Goal: Contribute content: Contribute content

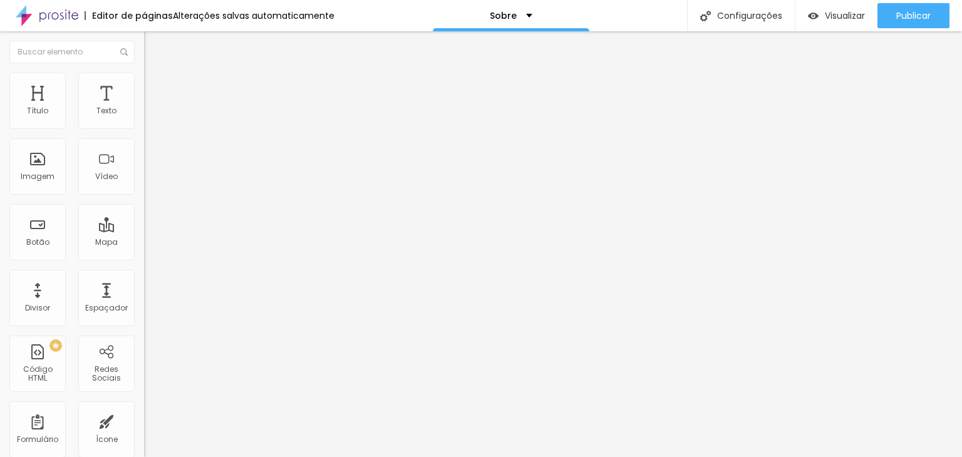
click at [144, 117] on div "Titulo 2 H2" at bounding box center [216, 110] width 144 height 11
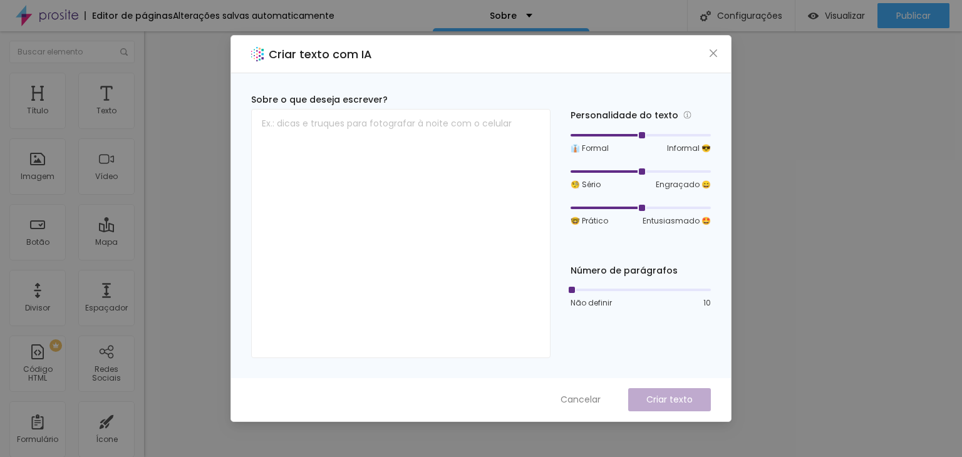
click at [709, 41] on div "Criar texto com IA" at bounding box center [481, 55] width 500 height 38
click at [712, 49] on icon "close" at bounding box center [714, 53] width 10 height 10
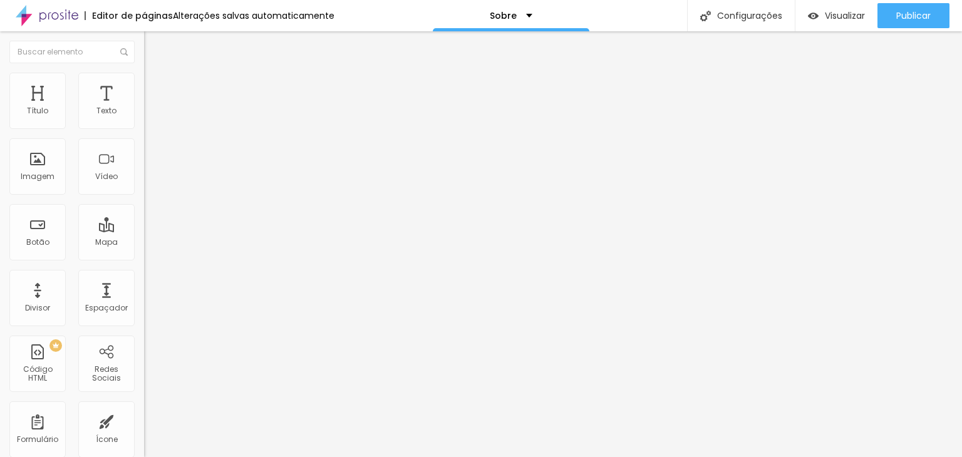
click at [144, 137] on div "Titulo 4 H4" at bounding box center [216, 132] width 144 height 9
type input "67"
type input "89"
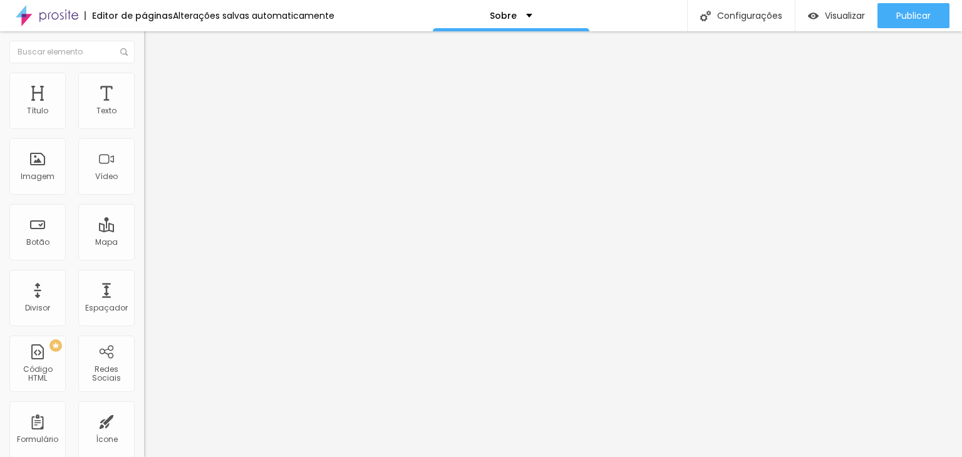
type input "92"
type input "87"
type input "85"
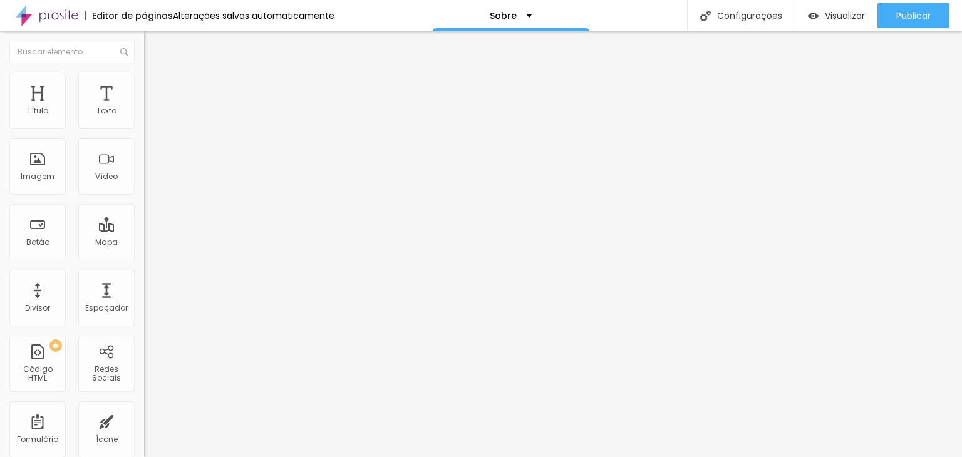
type input "85"
type input "83"
type input "82"
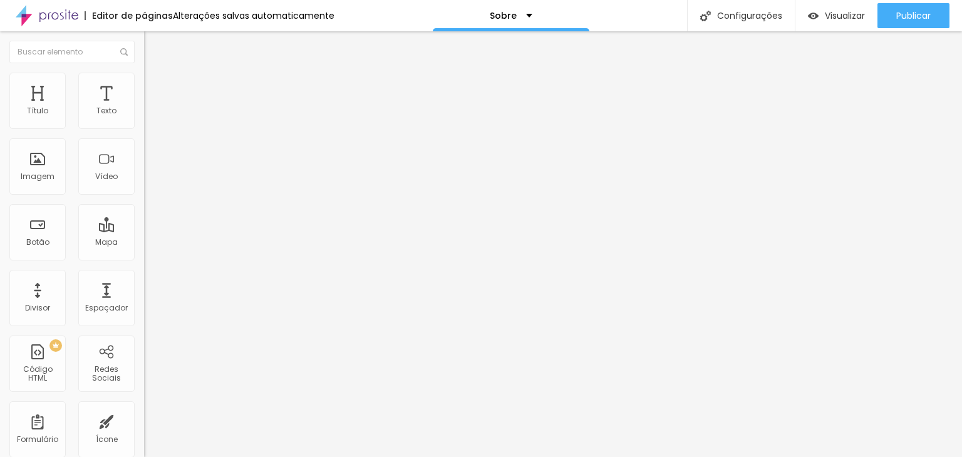
type input "78"
type input "76"
type input "70"
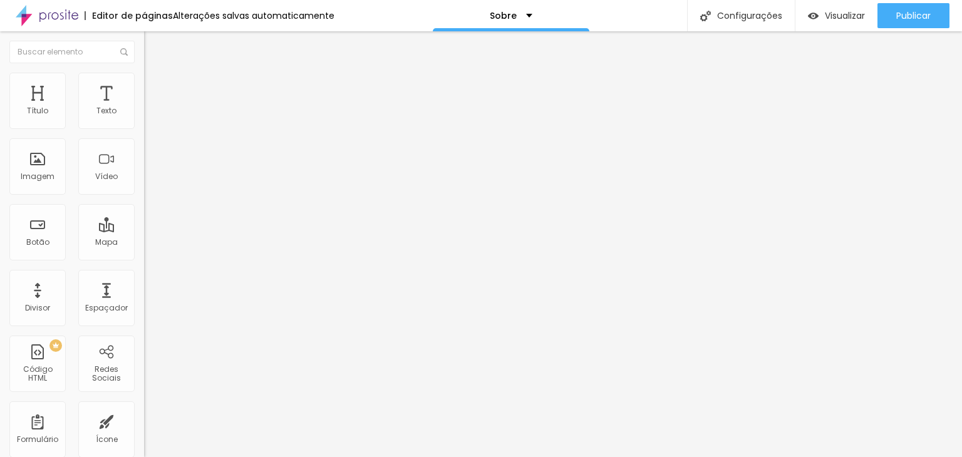
type input "70"
type input "69"
type input "65"
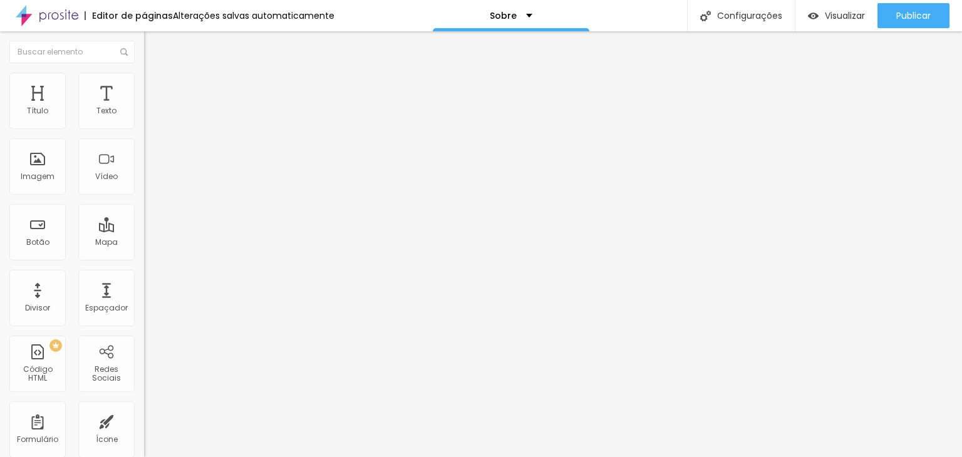
type input "61"
type input "60"
type input "59"
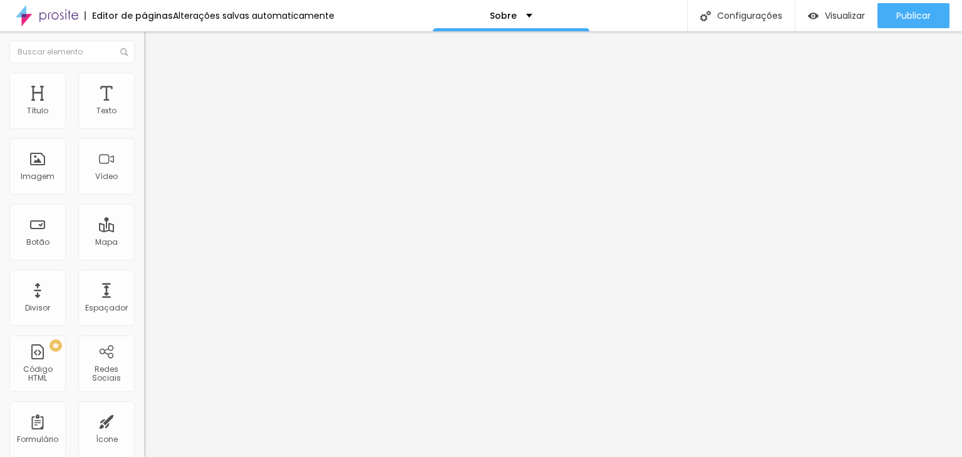
type input "59"
type input "58"
type input "57"
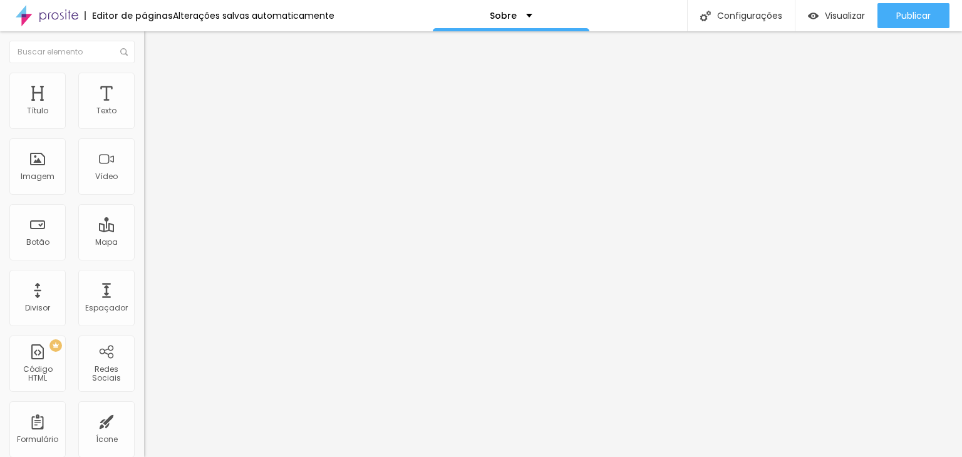
type input "56"
type input "55"
type input "54"
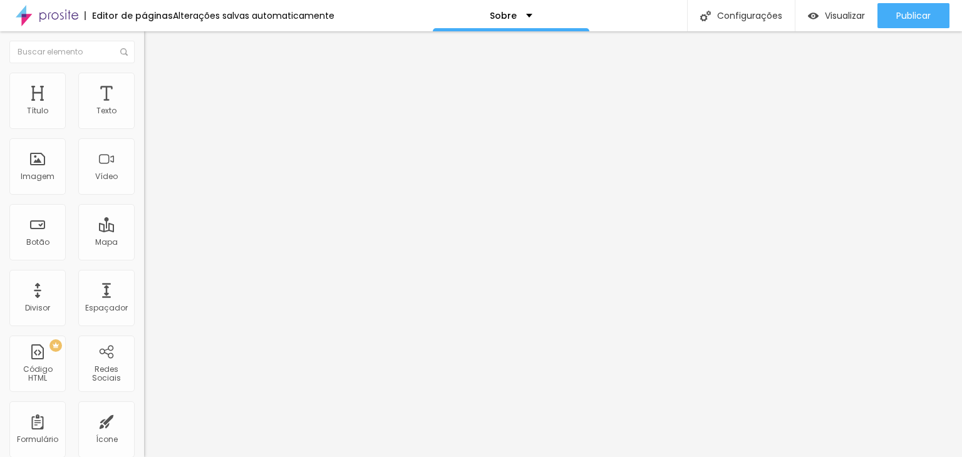
type input "54"
type input "52"
type input "51"
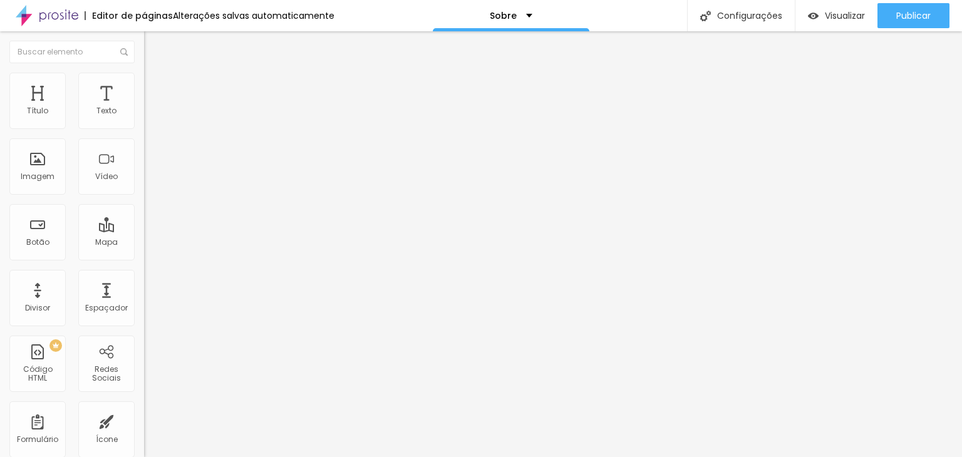
type input "50"
type input "49"
type input "48"
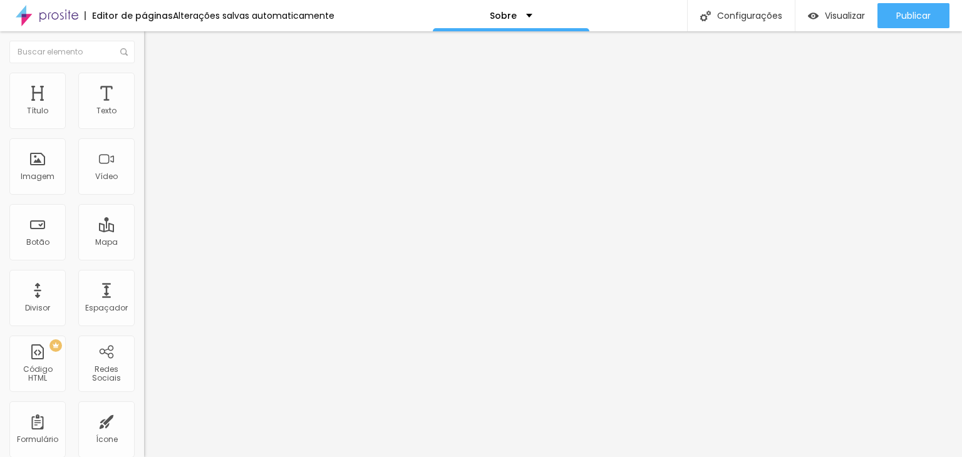
type input "48"
type input "46"
type input "45"
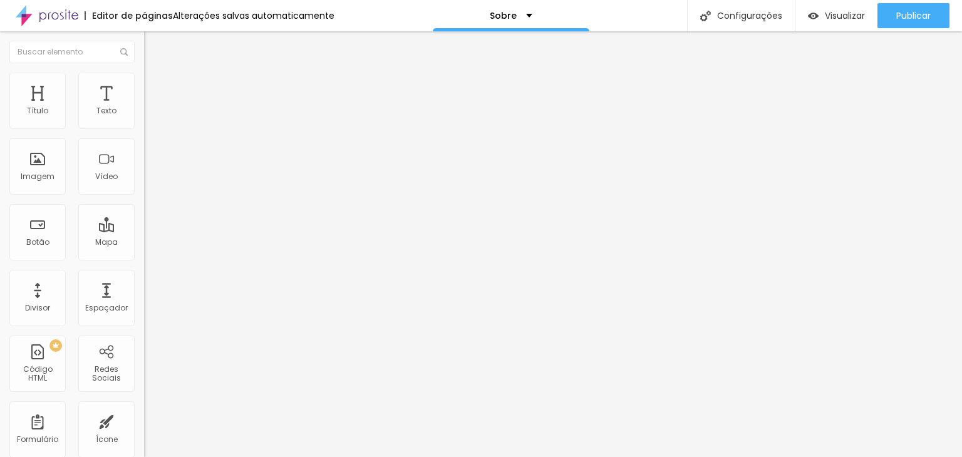
type input "44"
type input "42"
type input "41"
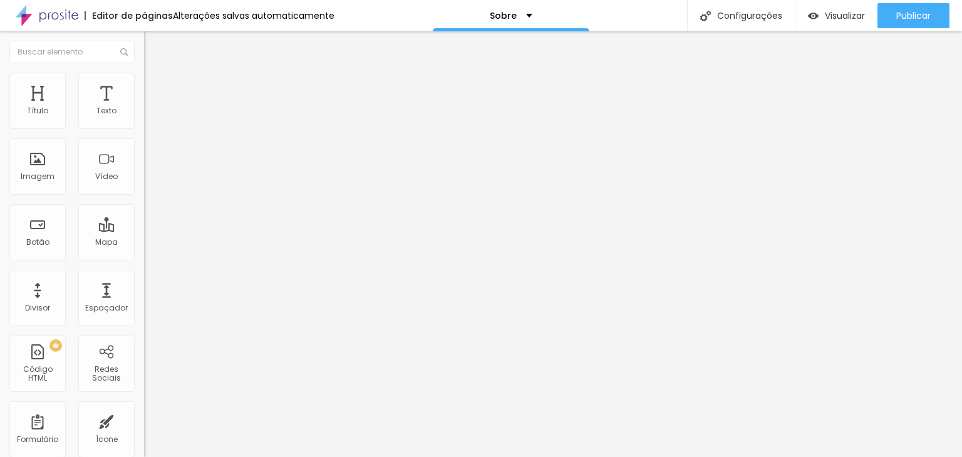
type input "41"
type input "40"
type input "38"
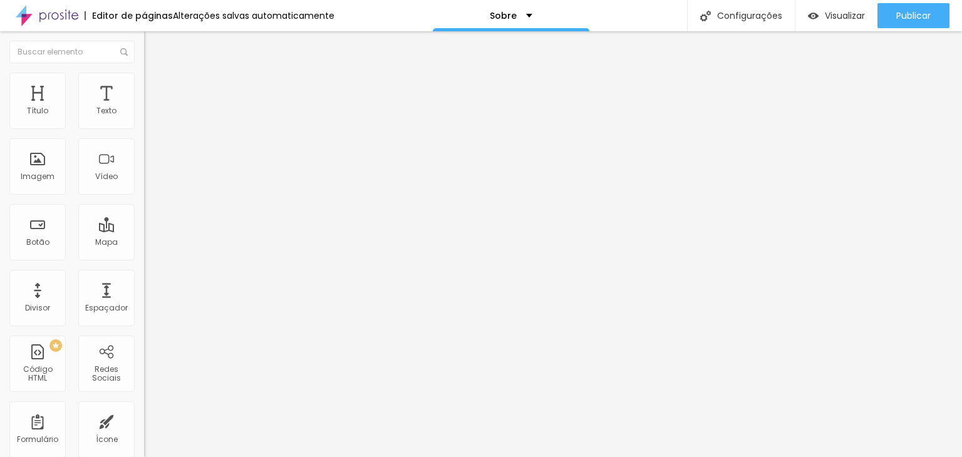
type input "37"
type input "36"
type input "34"
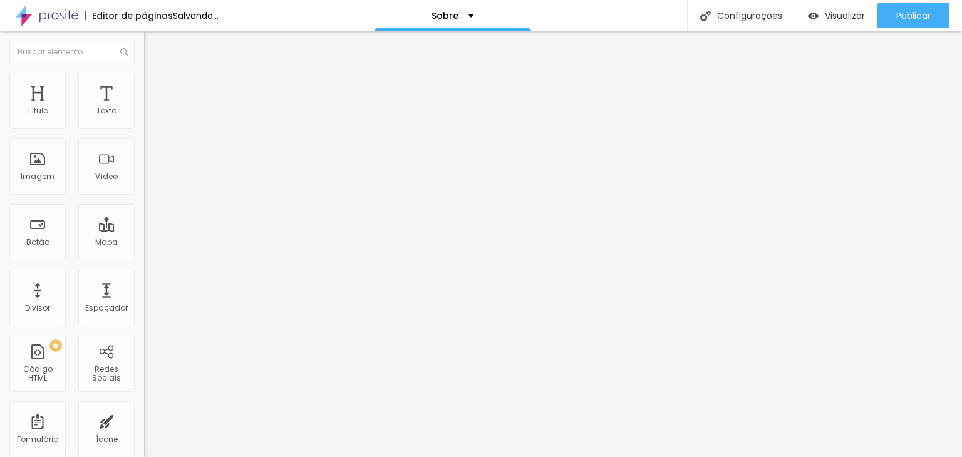
type input "34"
type input "33"
type input "29"
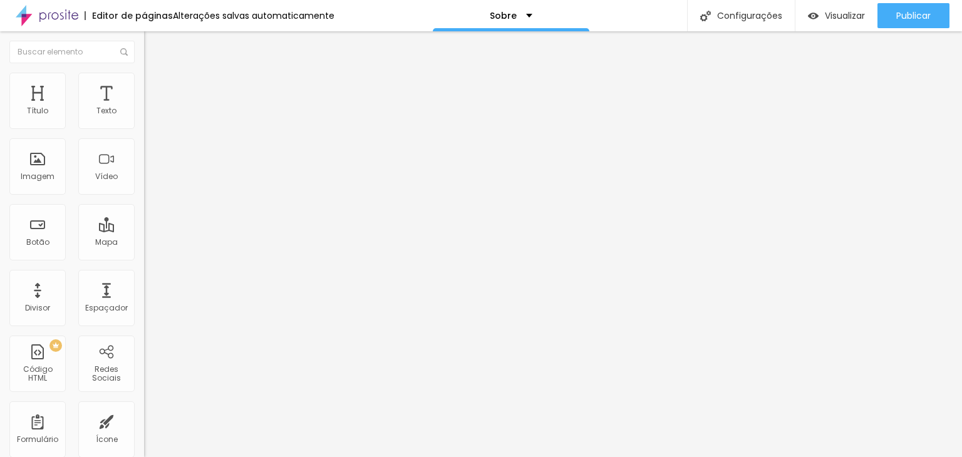
type input "28"
type input "27"
type input "24"
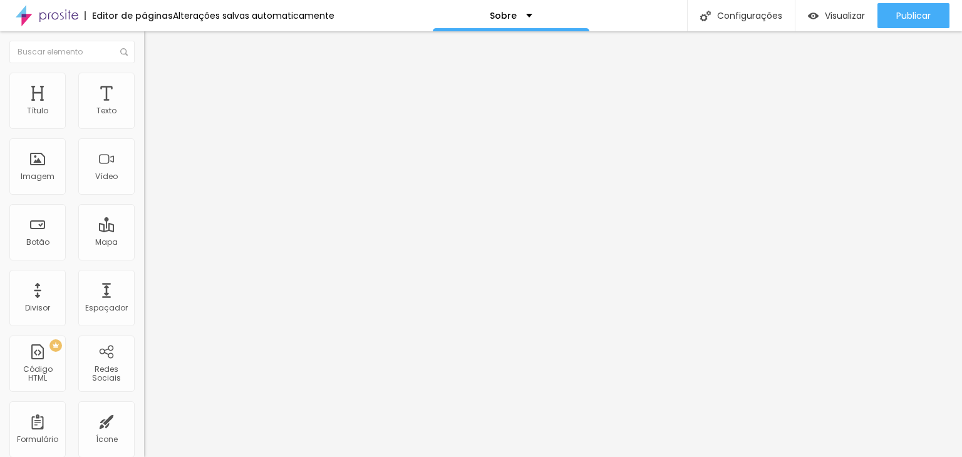
type input "24"
type input "22"
type input "21"
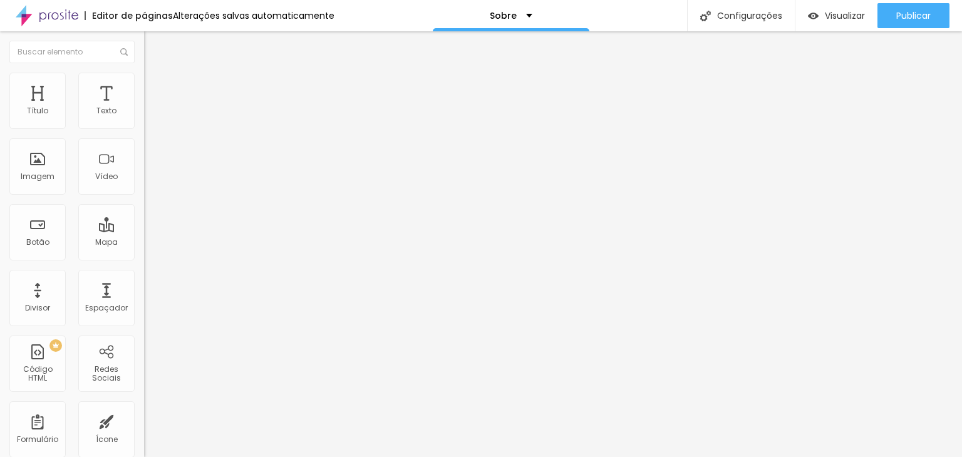
type input "20"
type input "19"
type input "18"
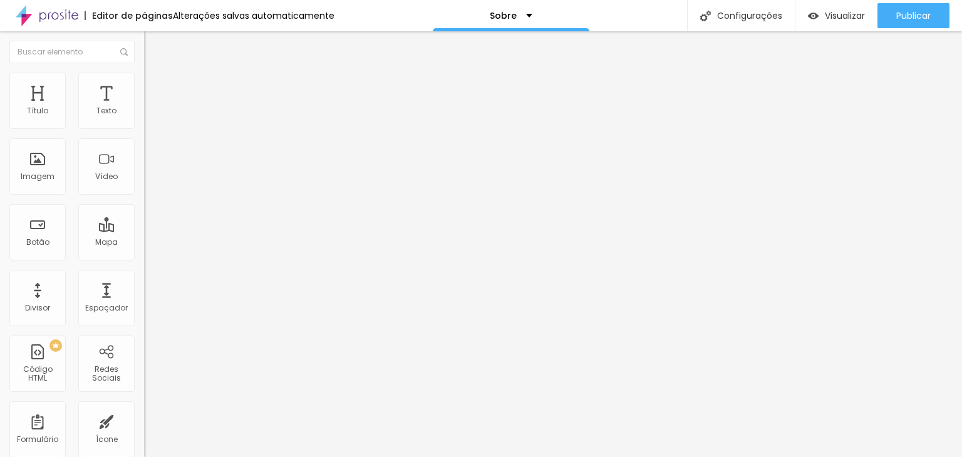
type input "18"
type input "17"
drag, startPoint x: 50, startPoint y: 264, endPoint x: 32, endPoint y: 264, distance: 18.2
type input "17"
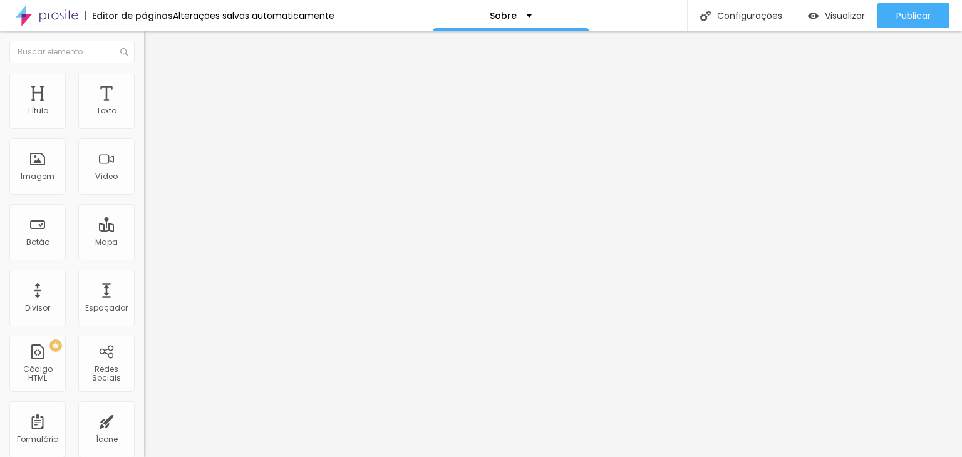
click at [144, 299] on input "range" at bounding box center [184, 304] width 81 height 10
drag, startPoint x: 21, startPoint y: 309, endPoint x: 50, endPoint y: 305, distance: 29.7
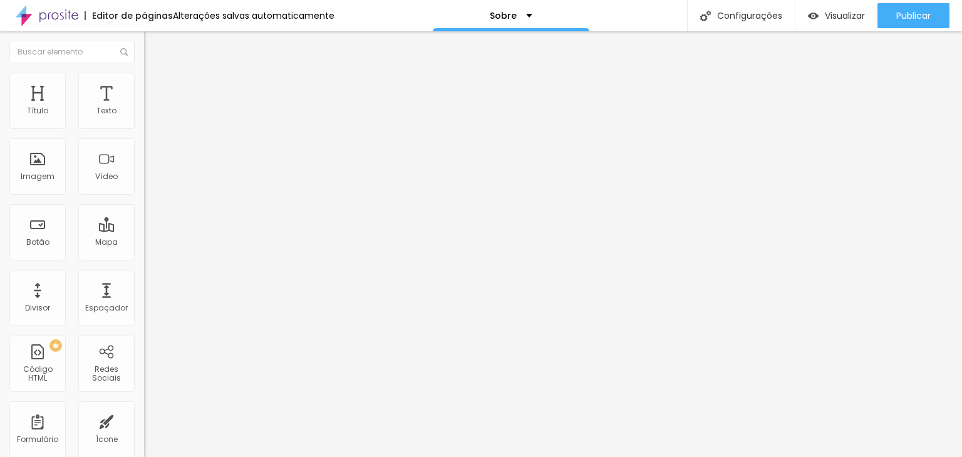
type input "0.9"
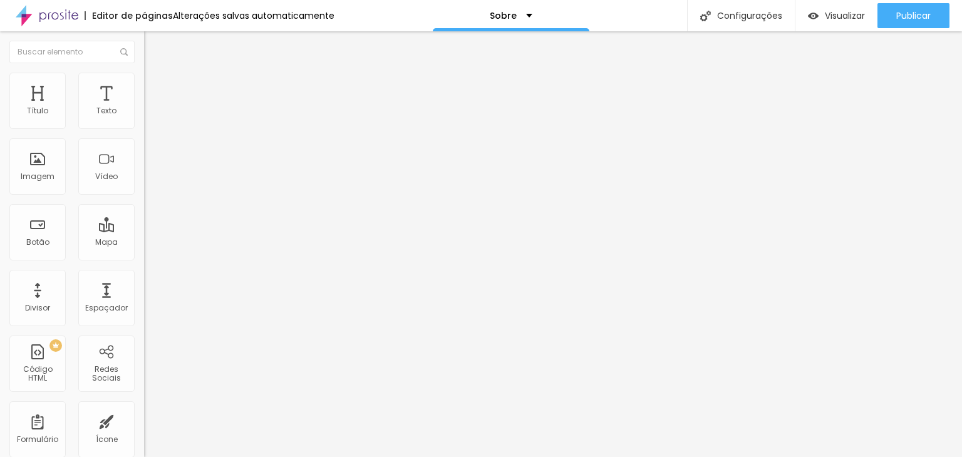
type input "16"
type input "18"
type input "19"
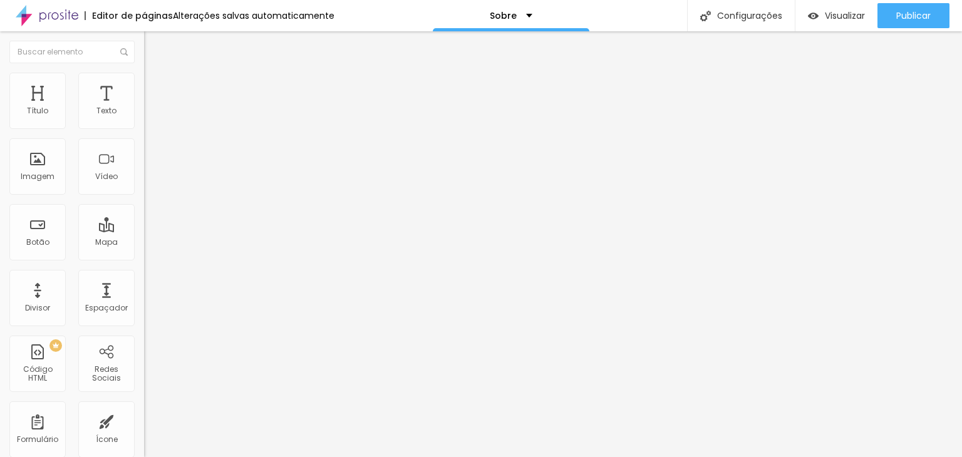
type input "19"
type input "20"
type input "21"
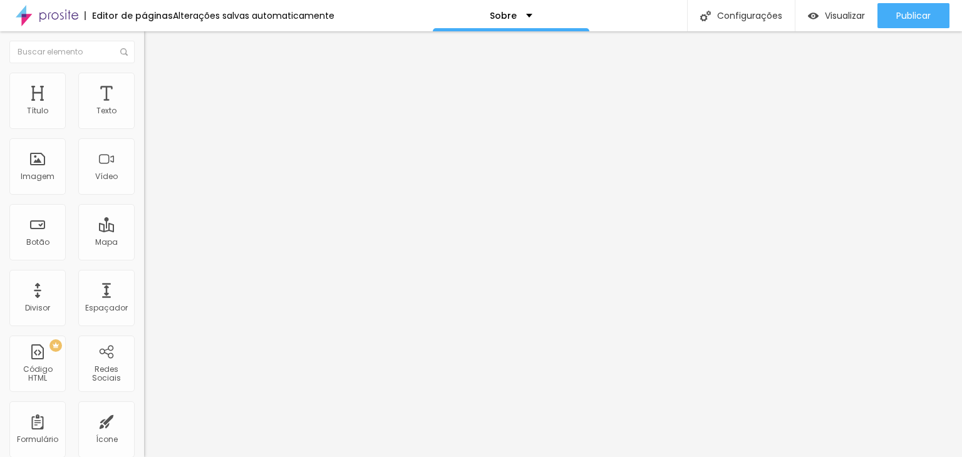
type input "23"
type input "24"
type input "25"
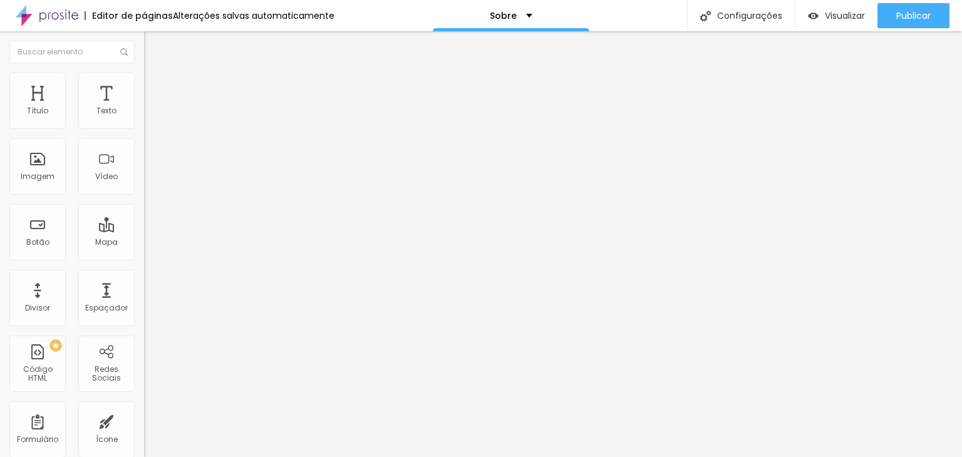
type input "25"
type input "26"
type input "27"
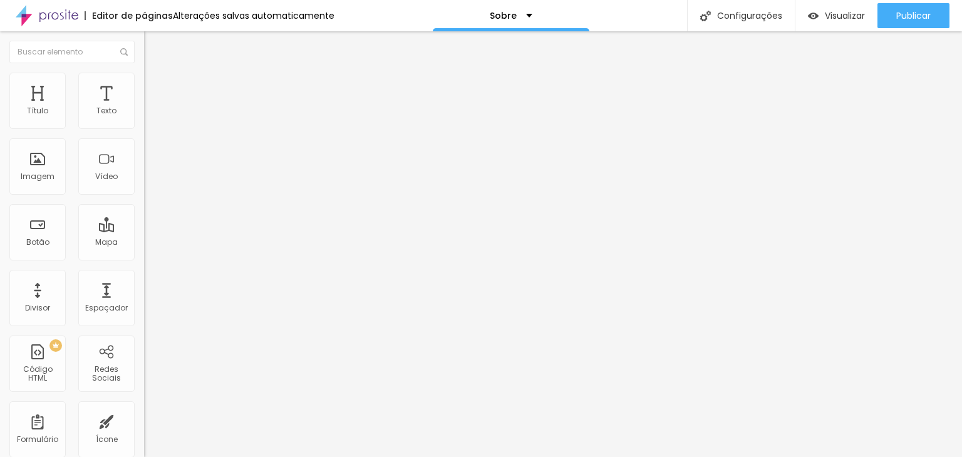
type input "28"
type input "29"
type input "30"
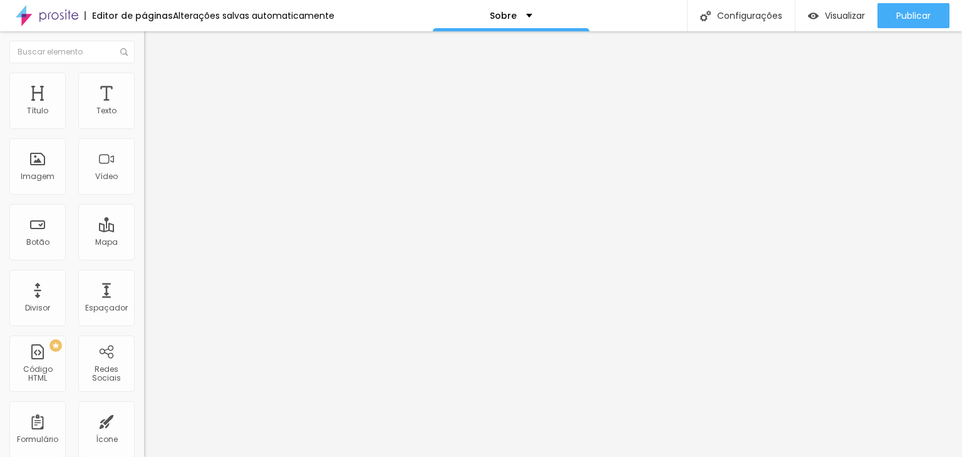
type input "30"
type input "31"
type input "32"
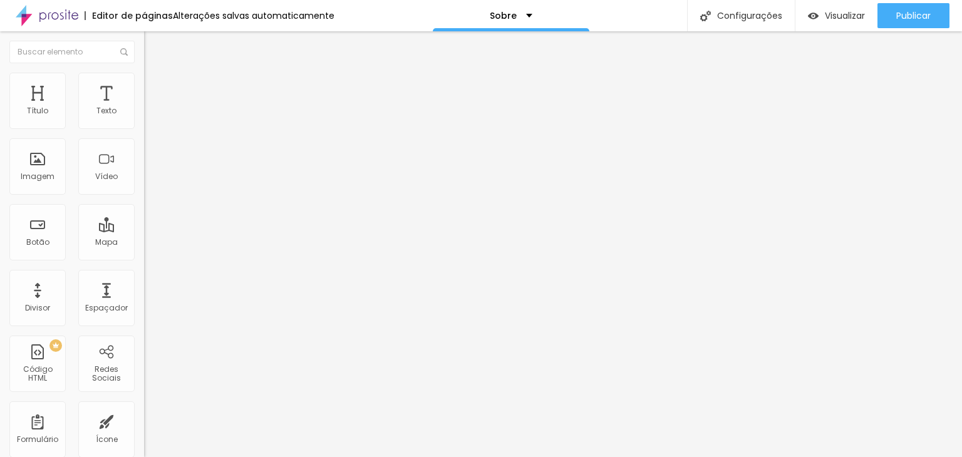
type input "33"
type input "34"
type input "35"
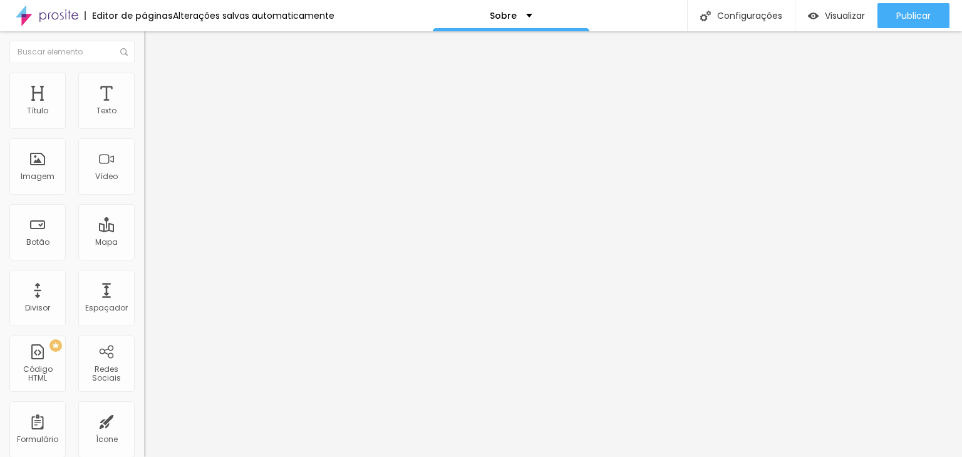
type input "35"
type input "37"
type input "38"
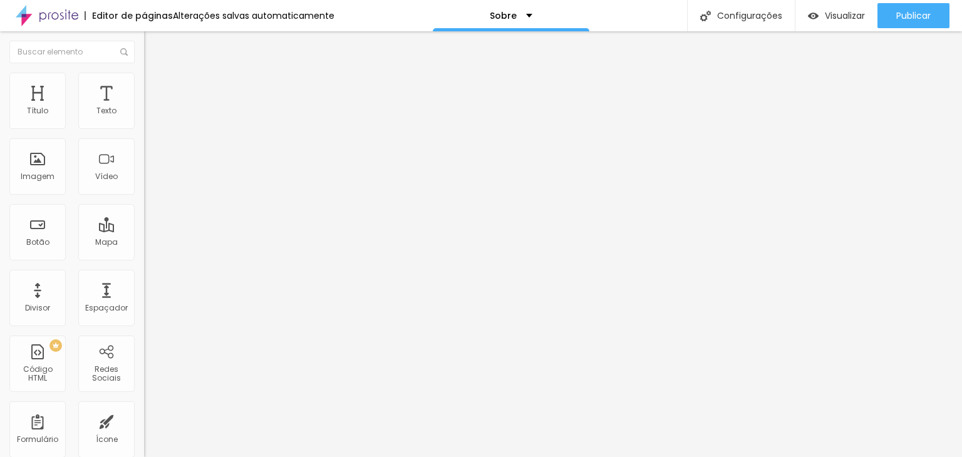
type input "37"
type input "36"
type input "35"
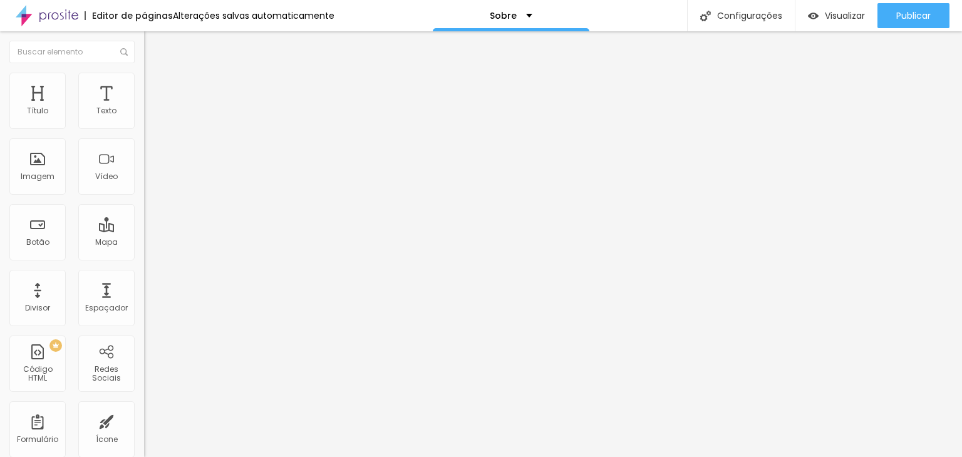
type input "35"
type input "34"
type input "33"
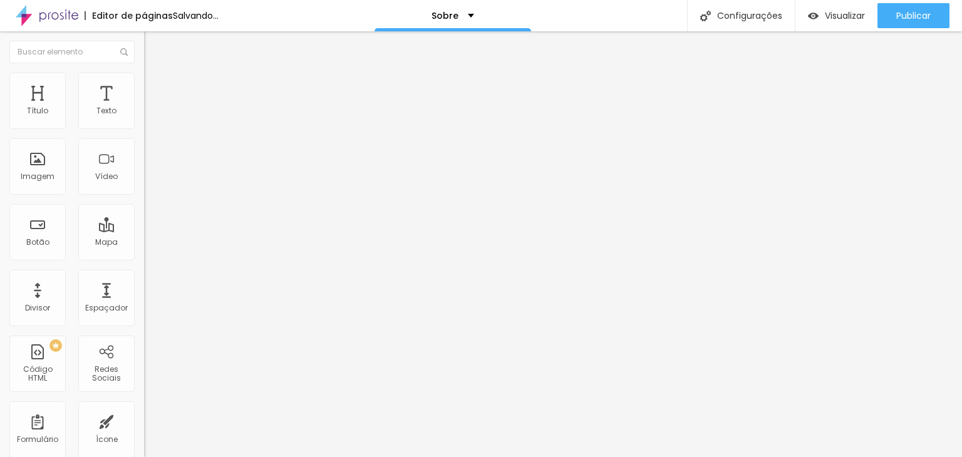
drag, startPoint x: 30, startPoint y: 265, endPoint x: 46, endPoint y: 266, distance: 15.7
type input "33"
click at [144, 299] on input "range" at bounding box center [184, 304] width 81 height 10
click at [144, 108] on span "Titulo 1" at bounding box center [164, 99] width 41 height 18
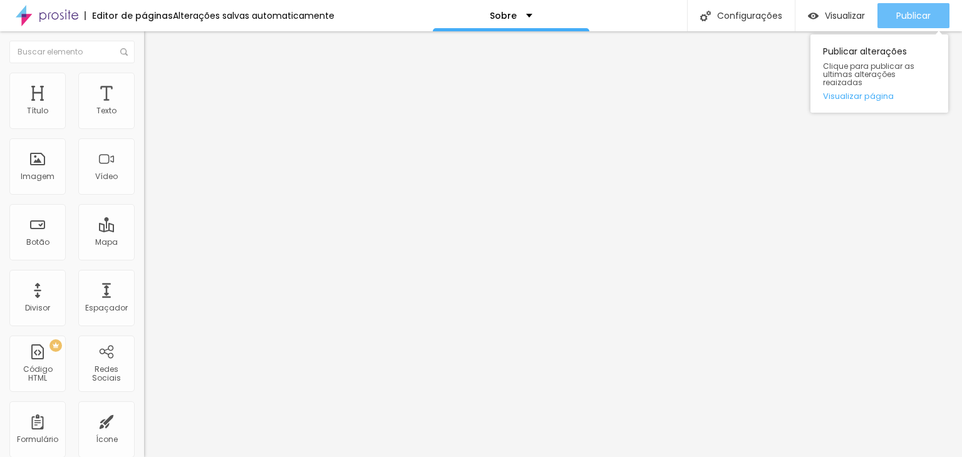
click at [909, 15] on span "Publicar" at bounding box center [913, 16] width 34 height 10
